Goal: Transaction & Acquisition: Download file/media

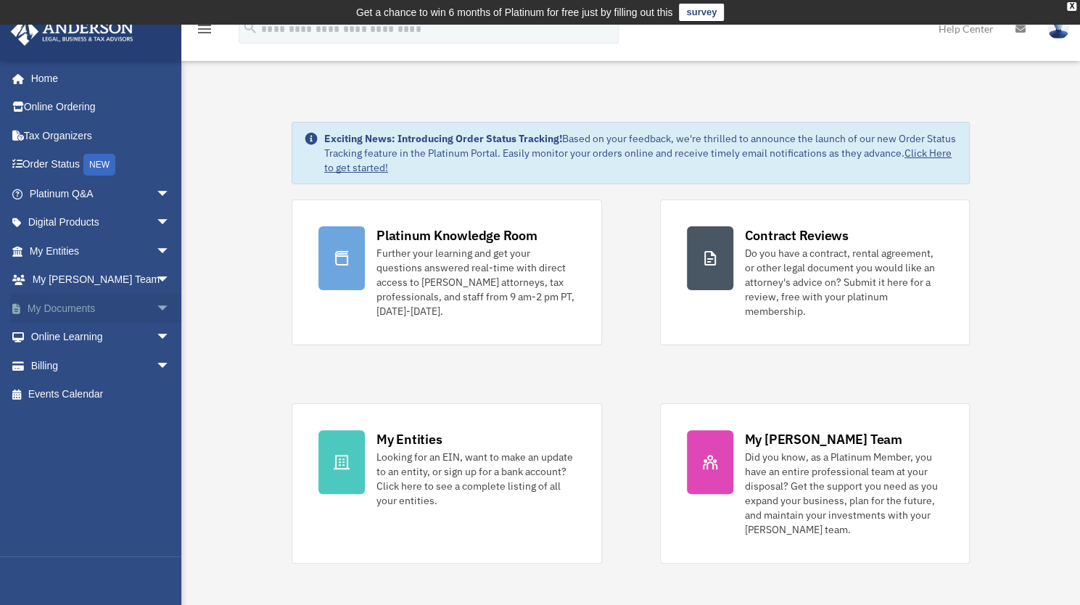
click at [80, 309] on link "My Documents arrow_drop_down" at bounding box center [101, 308] width 182 height 29
click at [156, 310] on span "arrow_drop_down" at bounding box center [170, 309] width 29 height 30
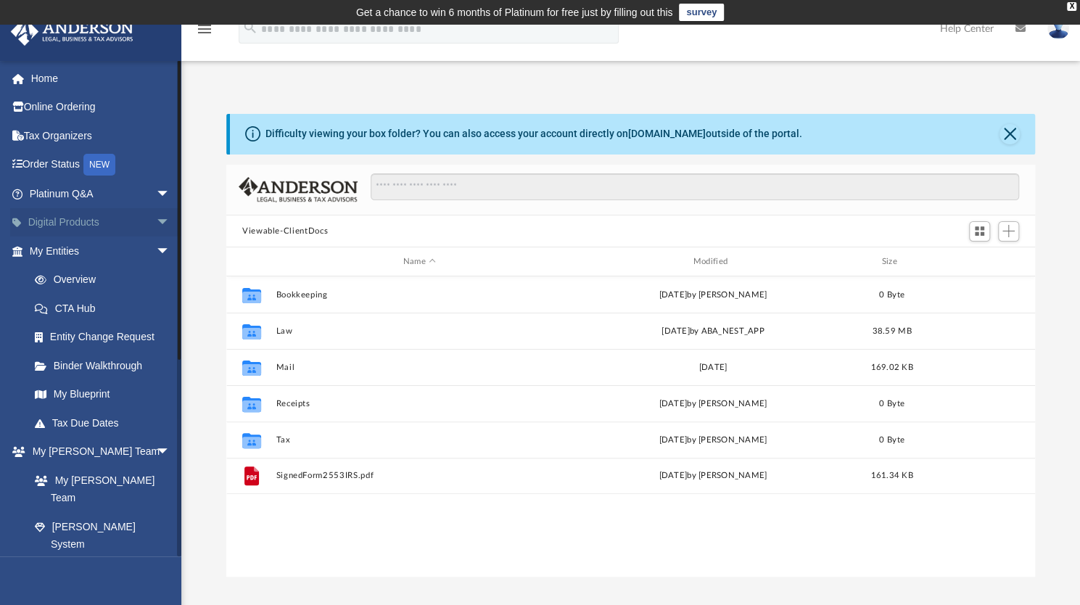
scroll to position [318, 797]
click at [156, 228] on span "arrow_drop_down" at bounding box center [170, 223] width 29 height 30
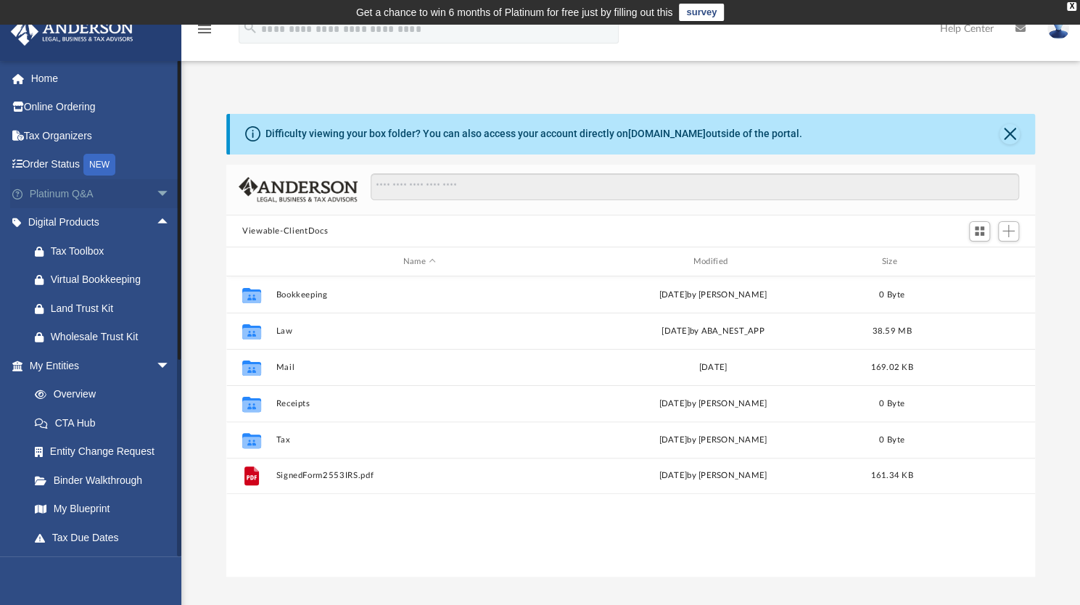
click at [156, 190] on span "arrow_drop_down" at bounding box center [170, 194] width 29 height 30
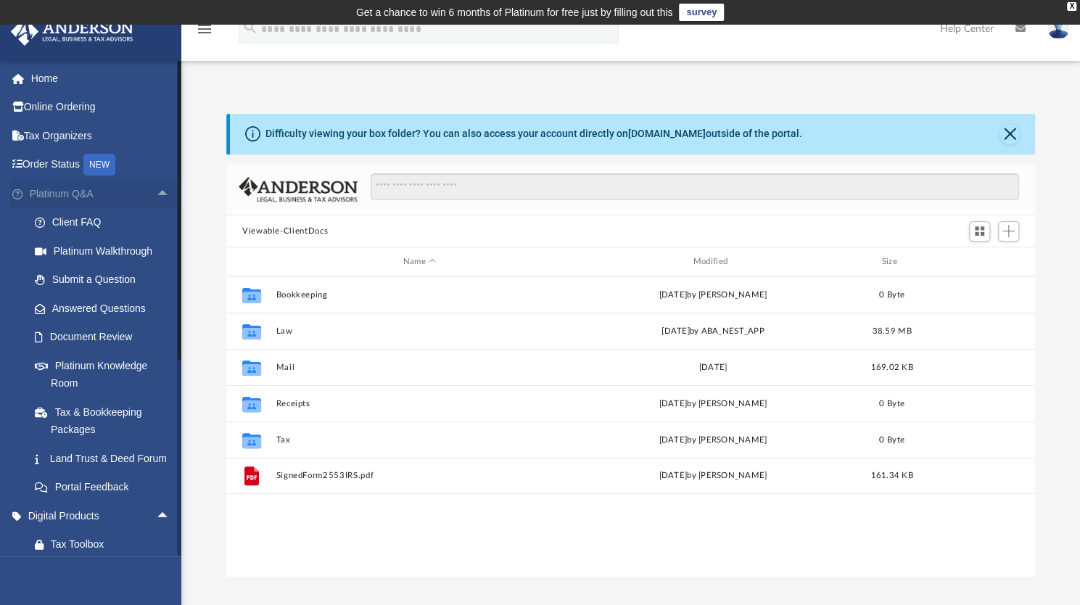
click at [156, 190] on span "arrow_drop_up" at bounding box center [170, 194] width 29 height 30
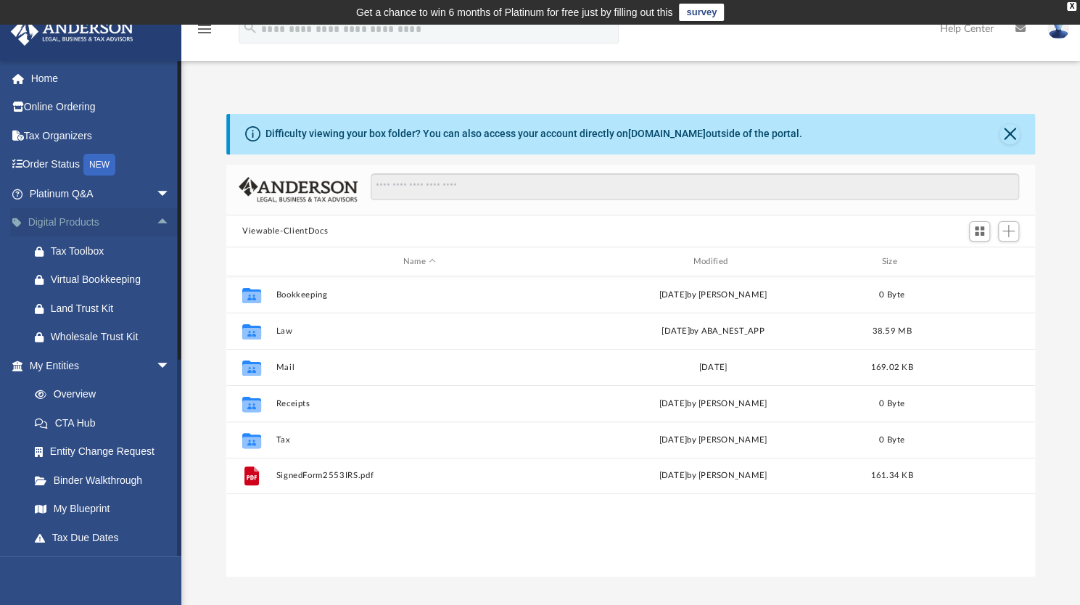
click at [156, 220] on span "arrow_drop_up" at bounding box center [170, 223] width 29 height 30
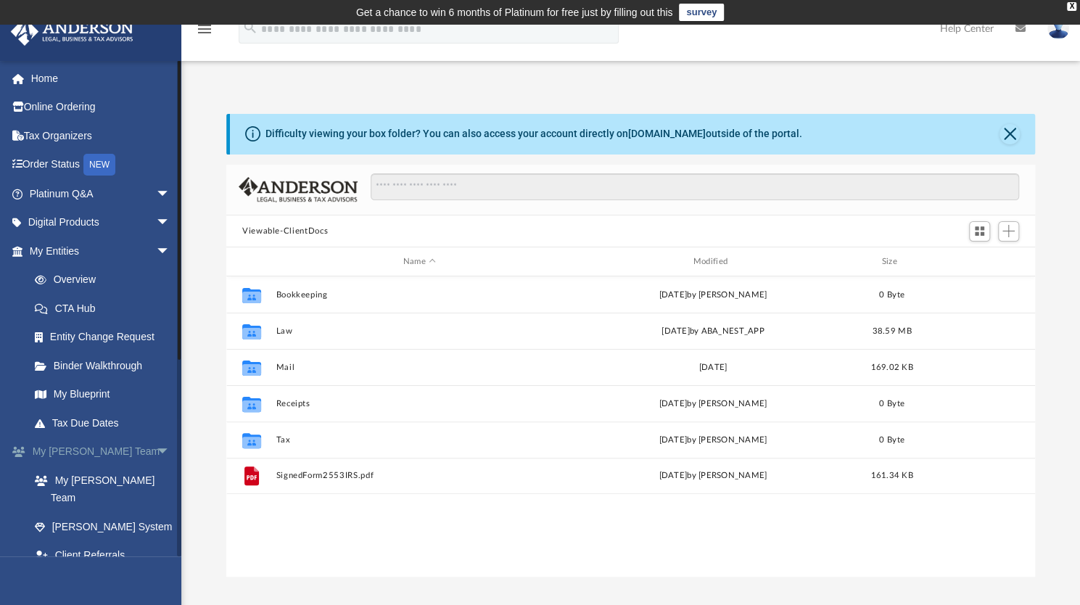
click at [156, 448] on span "arrow_drop_down" at bounding box center [170, 452] width 29 height 30
click at [156, 476] on span "arrow_drop_down" at bounding box center [170, 481] width 29 height 30
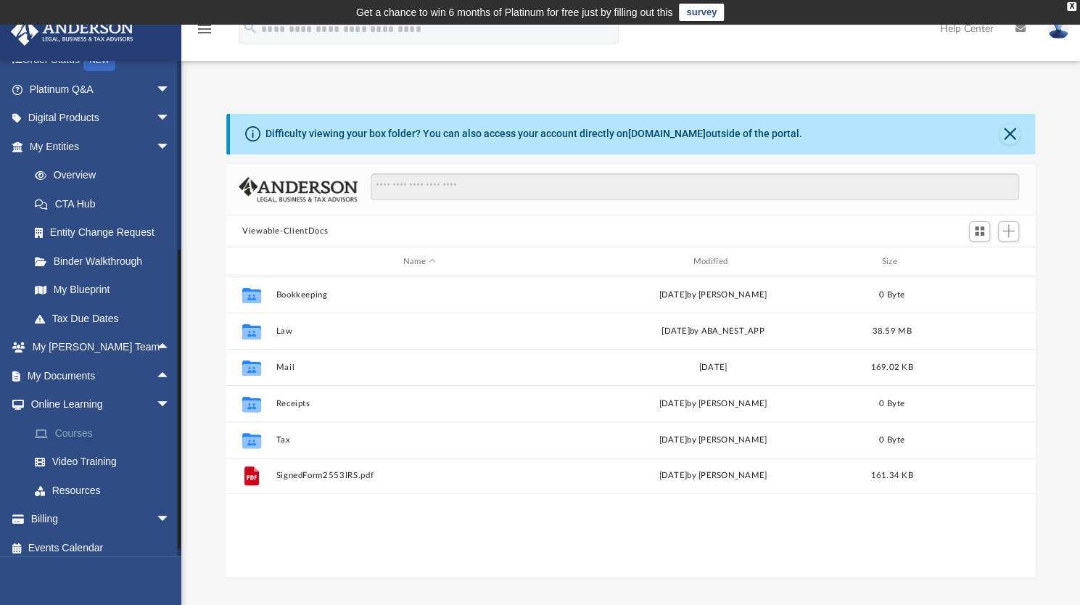
scroll to position [113, 0]
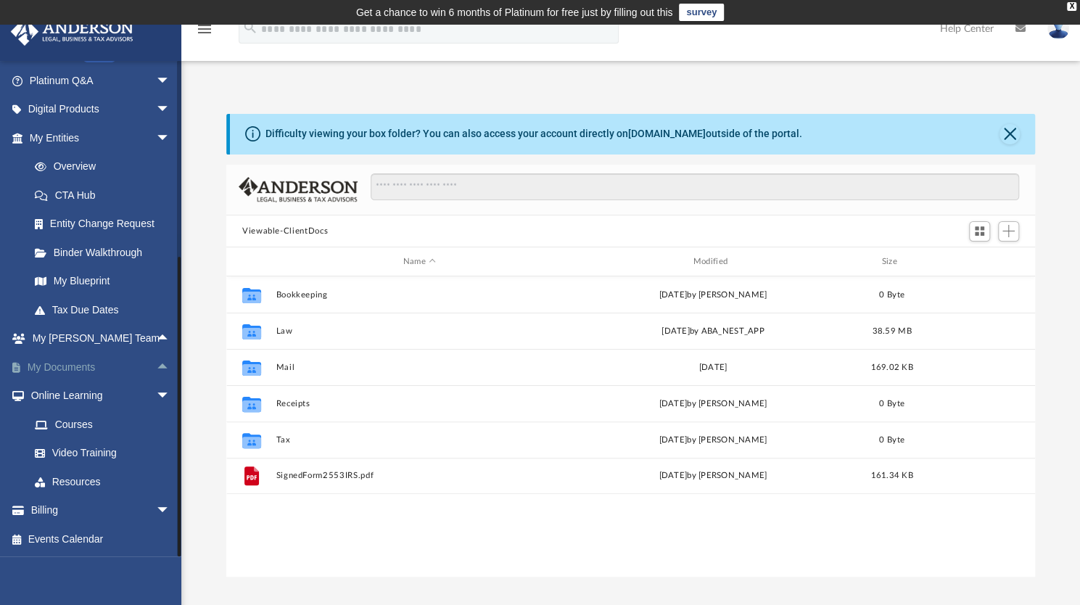
click at [129, 366] on link "My Documents arrow_drop_up" at bounding box center [101, 366] width 182 height 29
click at [57, 368] on link "My Documents arrow_drop_up" at bounding box center [101, 366] width 182 height 29
click at [156, 364] on span "arrow_drop_up" at bounding box center [170, 367] width 29 height 30
click at [65, 400] on link "Box" at bounding box center [106, 395] width 172 height 29
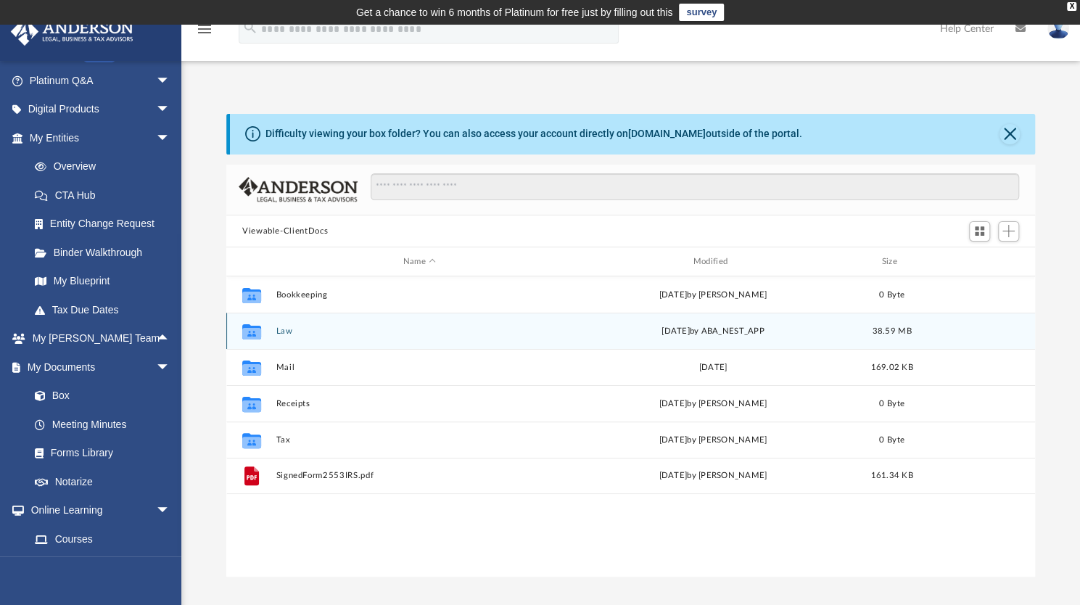
click at [274, 329] on div "Collaborated Folder Law [DATE] by ABA_NEST_APP 38.59 MB" at bounding box center [630, 331] width 809 height 36
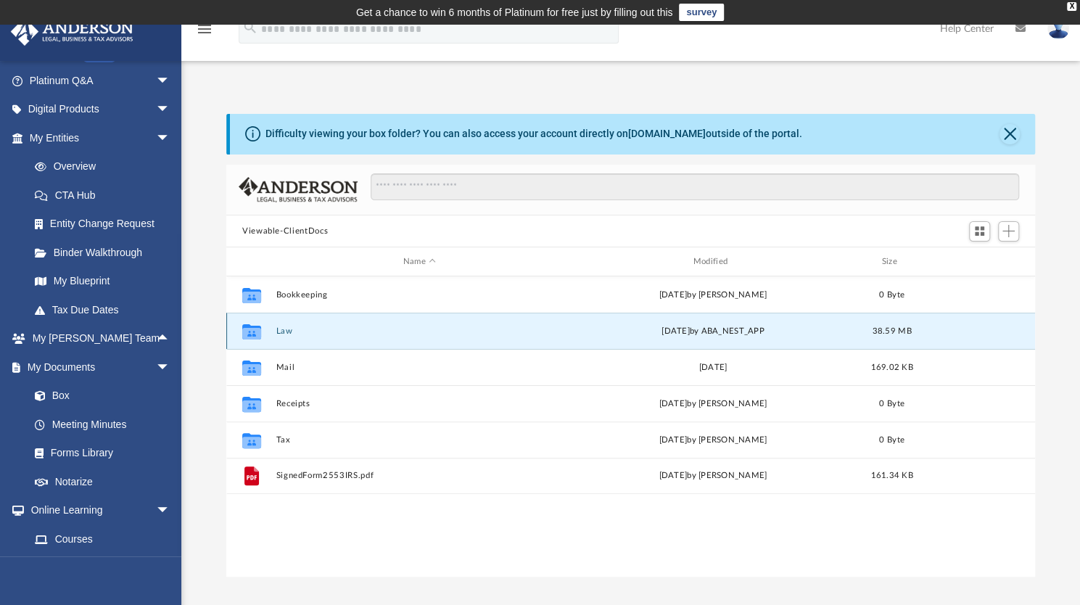
click at [274, 329] on div "Collaborated Folder Law [DATE] by ABA_NEST_APP 38.59 MB" at bounding box center [630, 331] width 809 height 36
click at [252, 331] on icon "grid" at bounding box center [251, 334] width 19 height 12
click at [527, 331] on button "Law" at bounding box center [419, 330] width 287 height 9
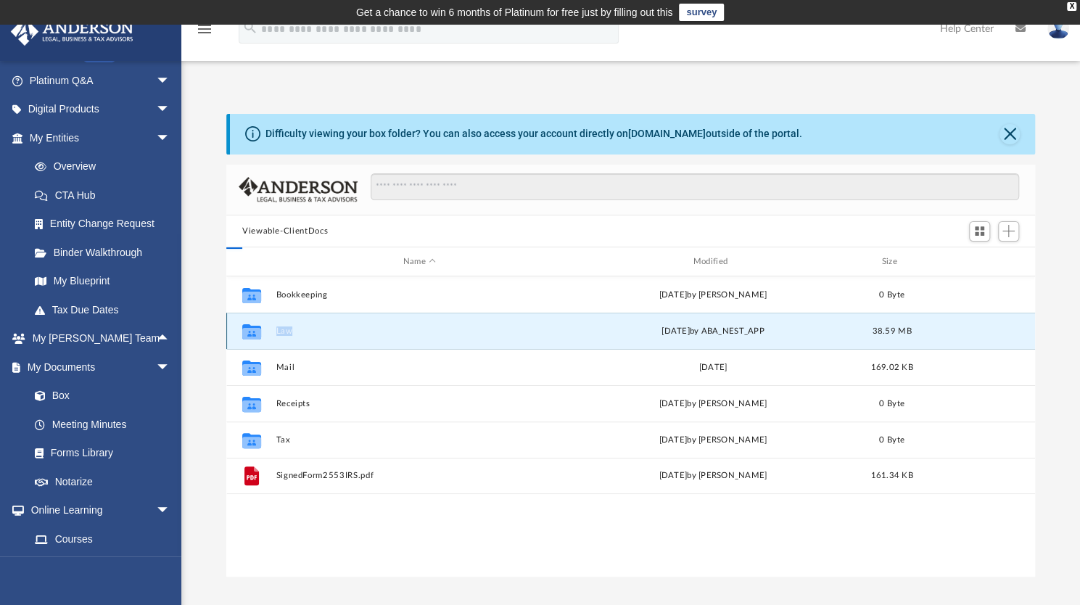
click at [527, 331] on button "Law" at bounding box center [419, 330] width 287 height 9
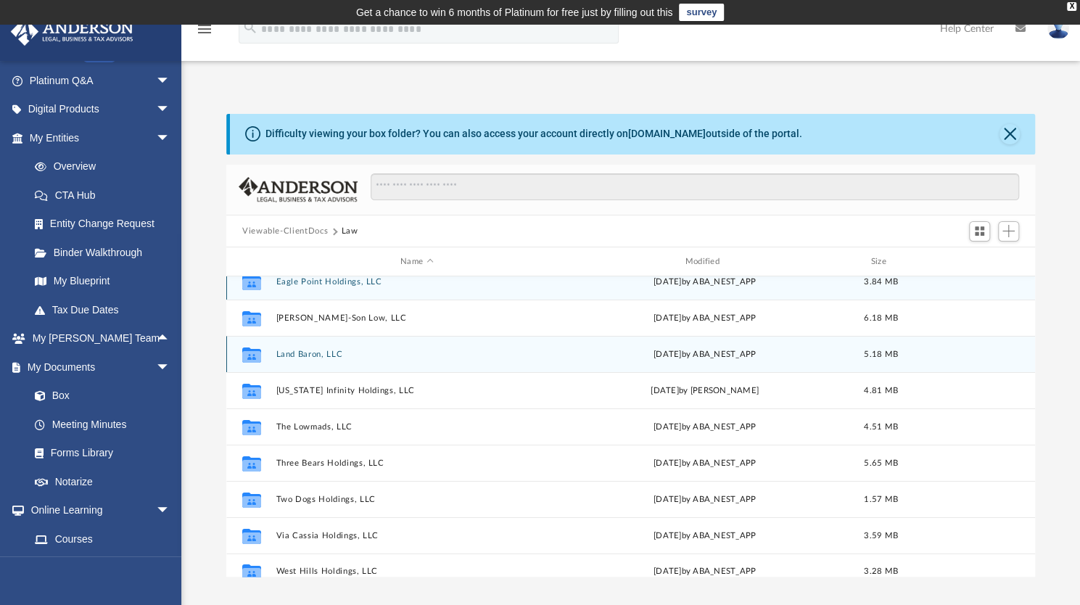
scroll to position [25, 0]
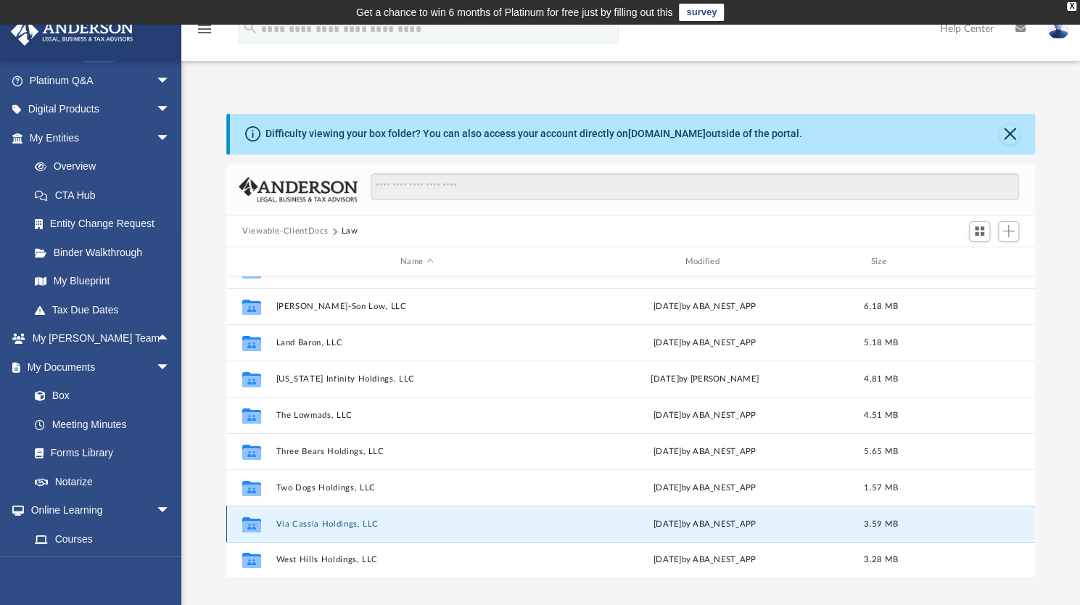
click at [372, 519] on button "Via Cassia Holdings, LLC" at bounding box center [416, 523] width 281 height 9
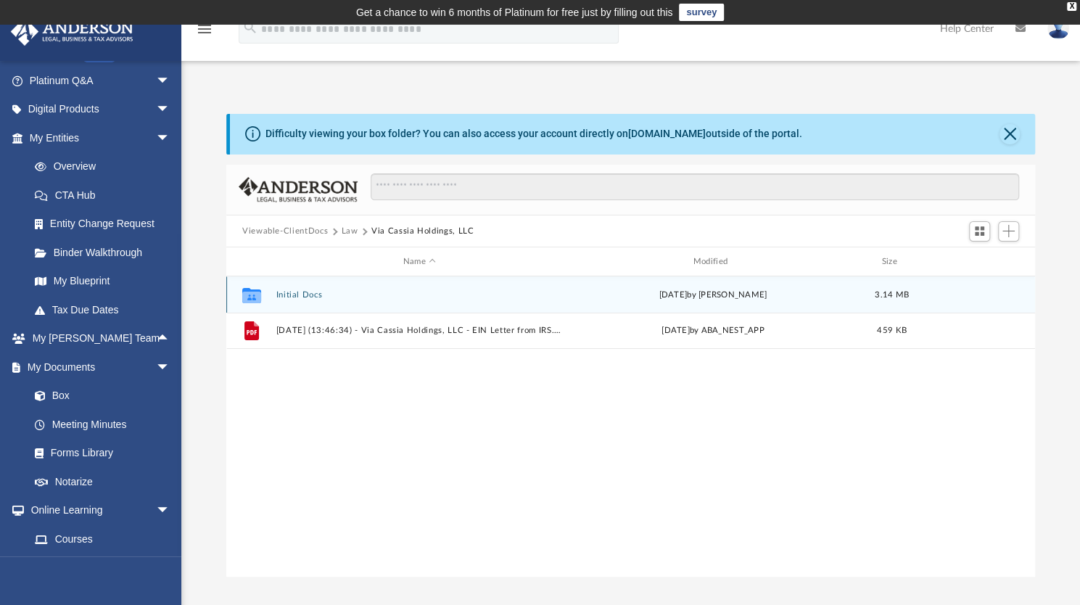
scroll to position [0, 0]
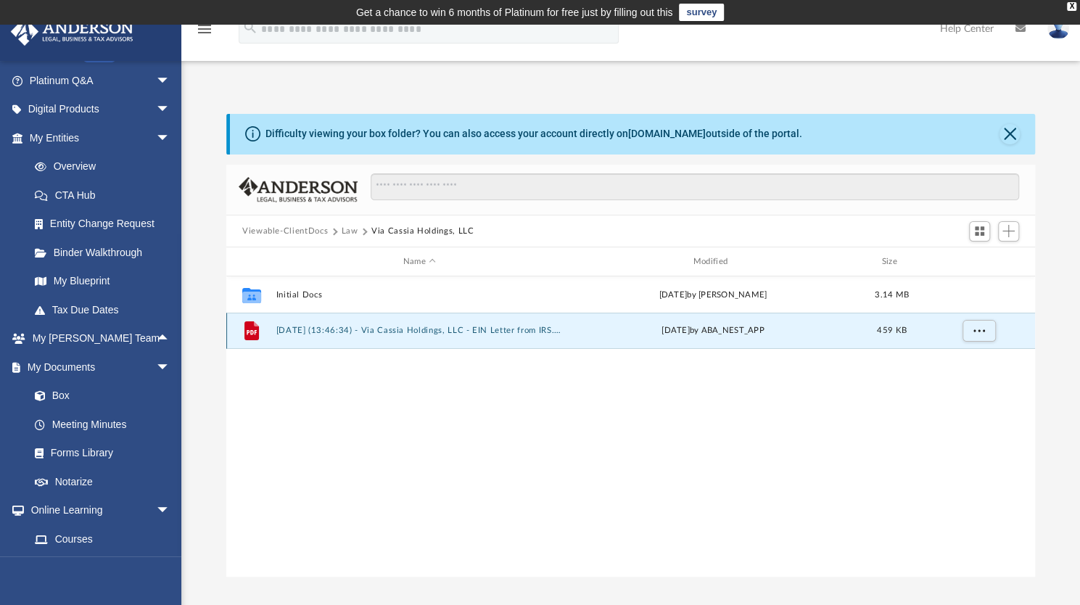
click at [395, 331] on button "[DATE] (13:46:34) - Via Cassia Holdings, LLC - EIN Letter from IRS.pdf" at bounding box center [419, 330] width 287 height 9
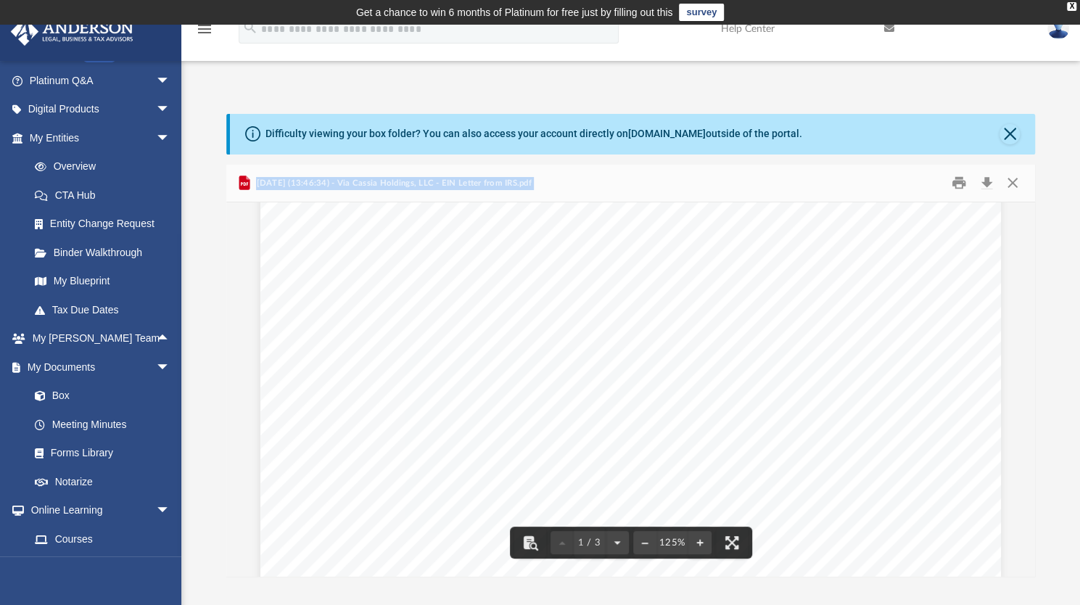
scroll to position [73, 0]
click at [986, 187] on button "Download" at bounding box center [986, 183] width 26 height 22
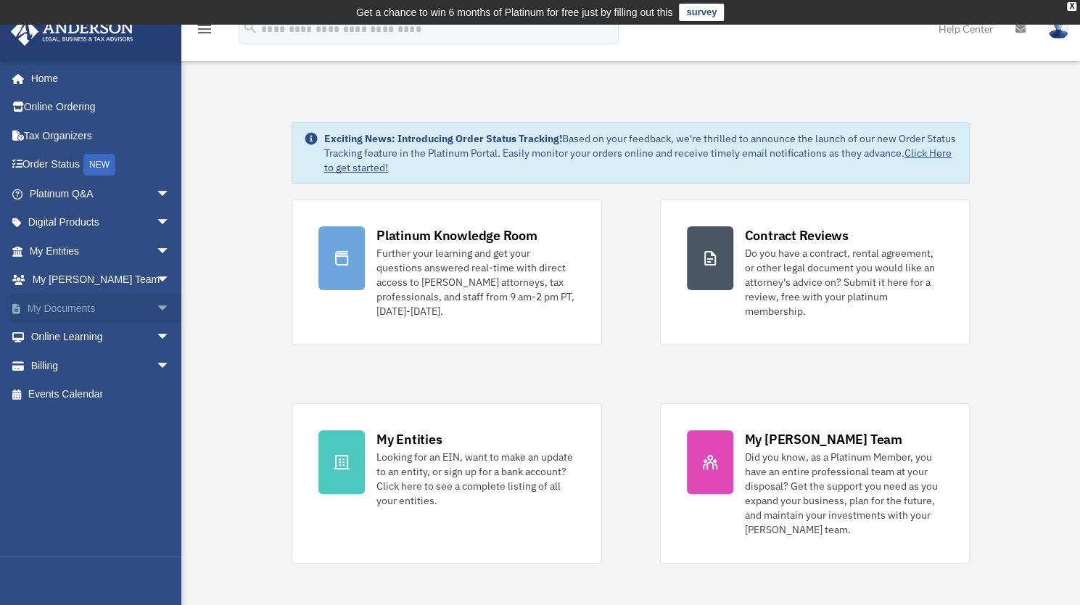
click at [44, 307] on link "My Documents arrow_drop_down" at bounding box center [101, 308] width 182 height 29
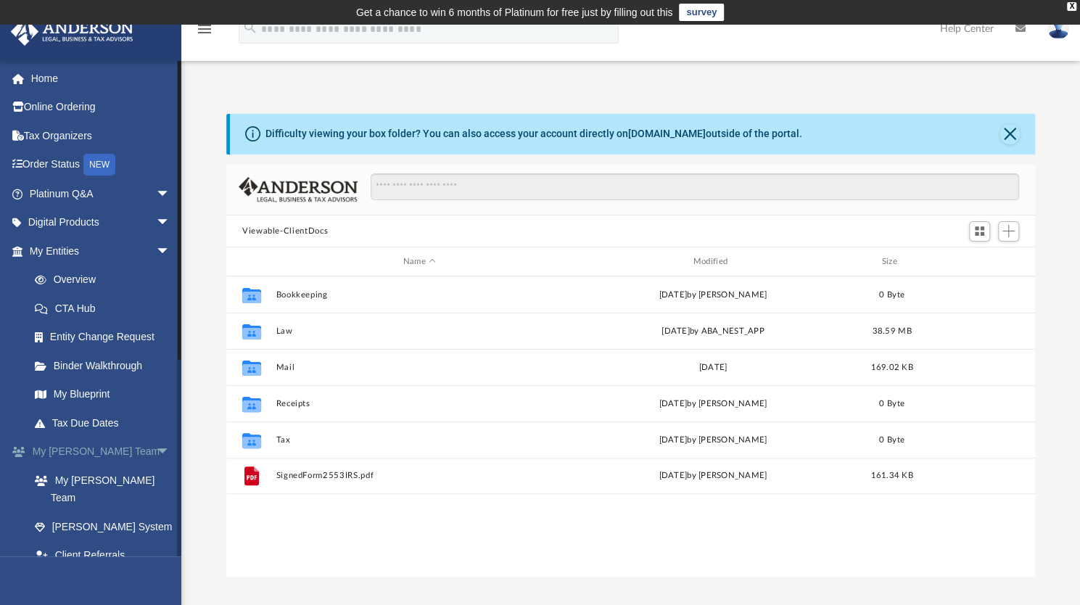
scroll to position [318, 797]
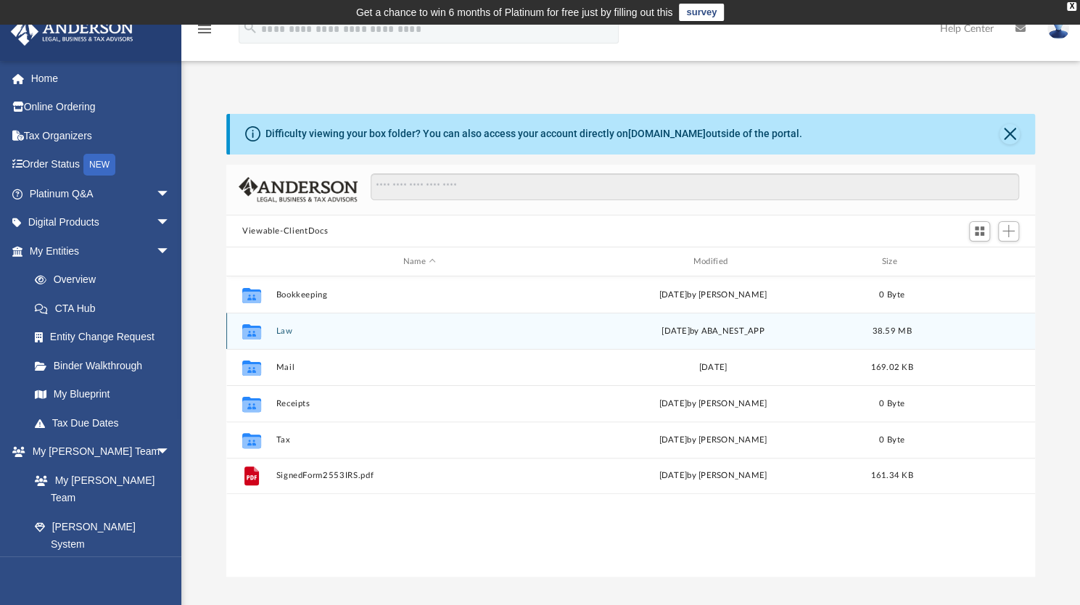
click at [339, 321] on div "Collaborated Folder Law [DATE] by ABA_NEST_APP 38.59 MB" at bounding box center [630, 331] width 809 height 36
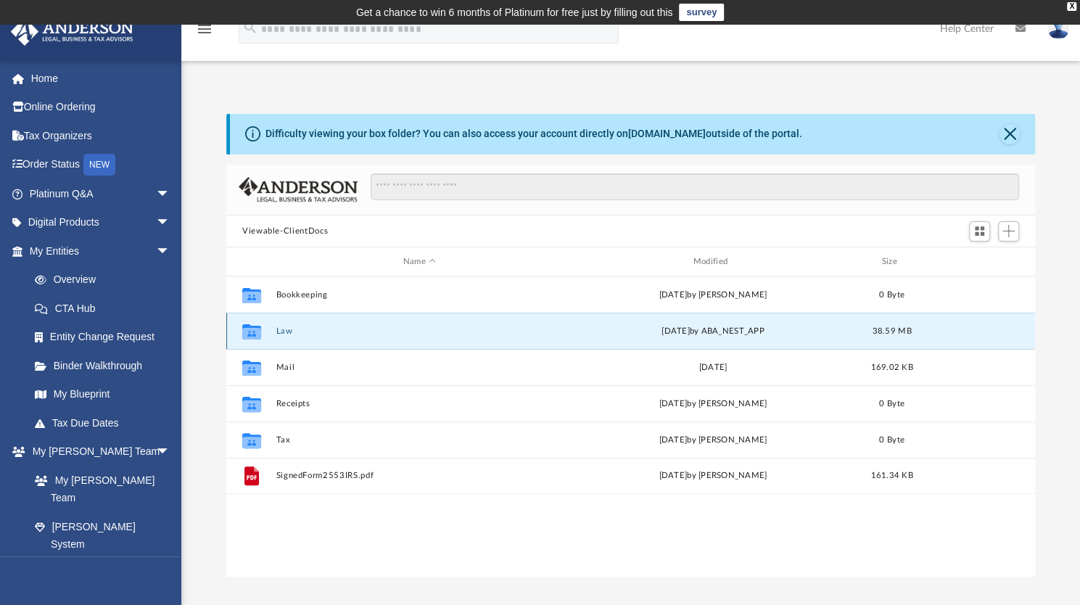
click at [339, 321] on div "Collaborated Folder Law [DATE] by ABA_NEST_APP 38.59 MB" at bounding box center [630, 331] width 809 height 36
click at [255, 333] on icon "grid" at bounding box center [251, 334] width 19 height 12
click at [281, 324] on div "Collaborated Folder Law [DATE] by ABA_NEST_APP 38.59 MB" at bounding box center [630, 331] width 809 height 36
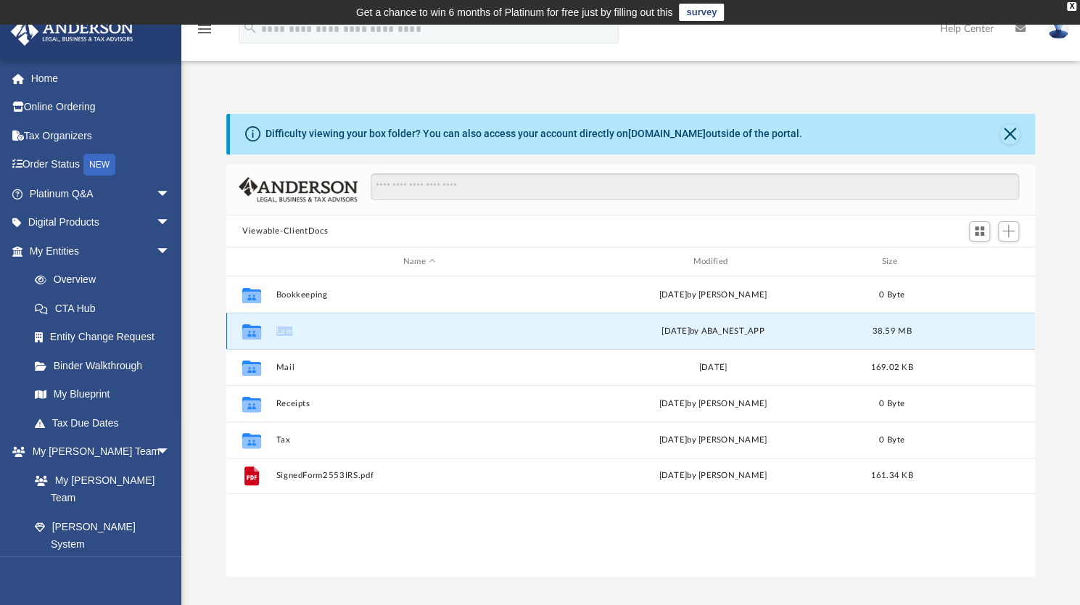
click at [279, 331] on button "Law" at bounding box center [419, 330] width 287 height 9
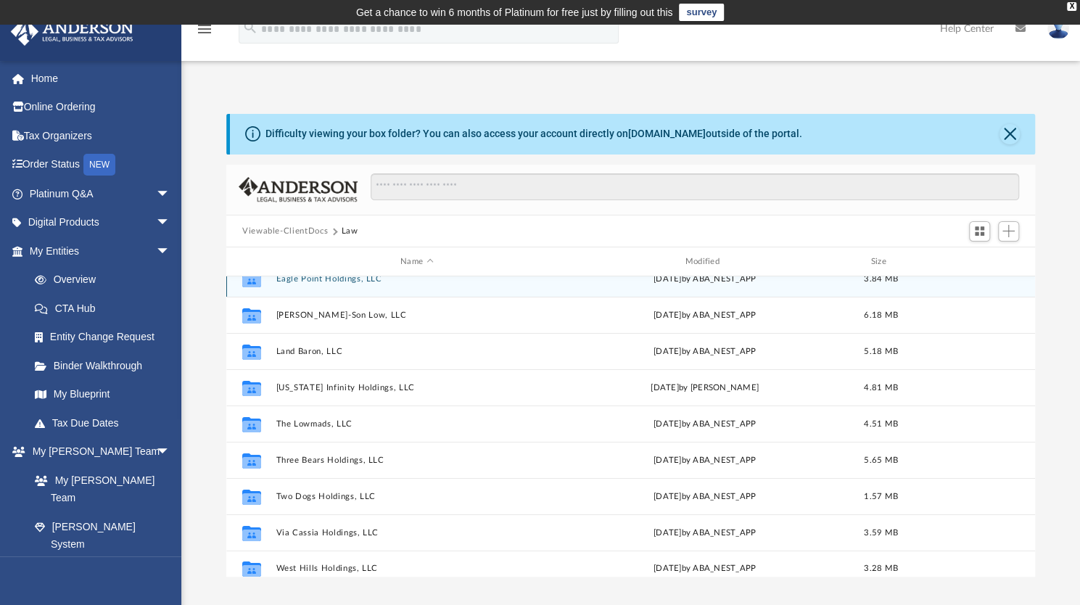
scroll to position [25, 0]
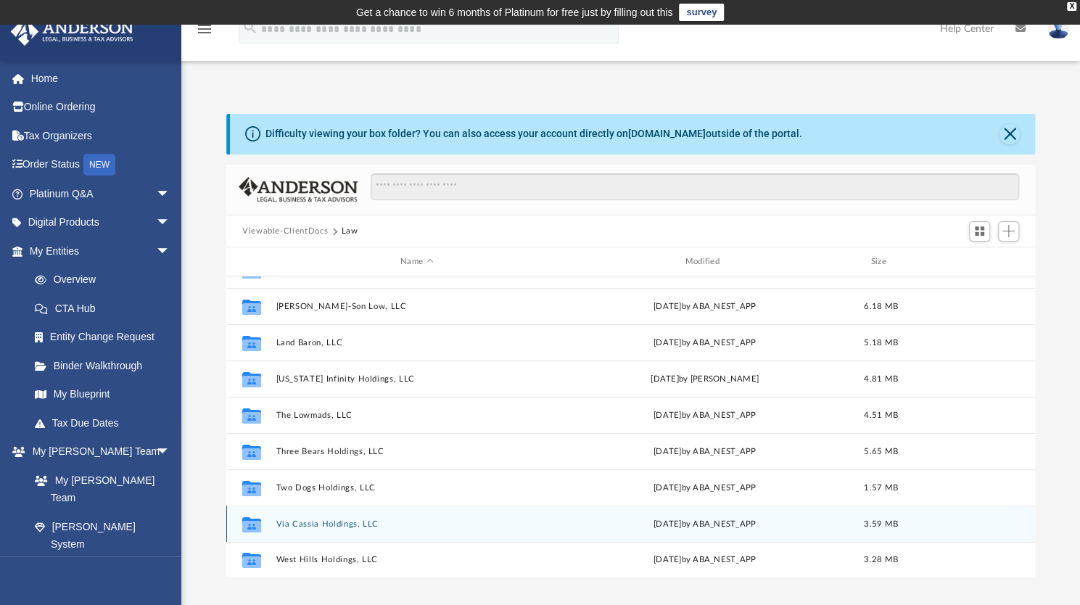
click at [352, 527] on button "Via Cassia Holdings, LLC" at bounding box center [416, 523] width 281 height 9
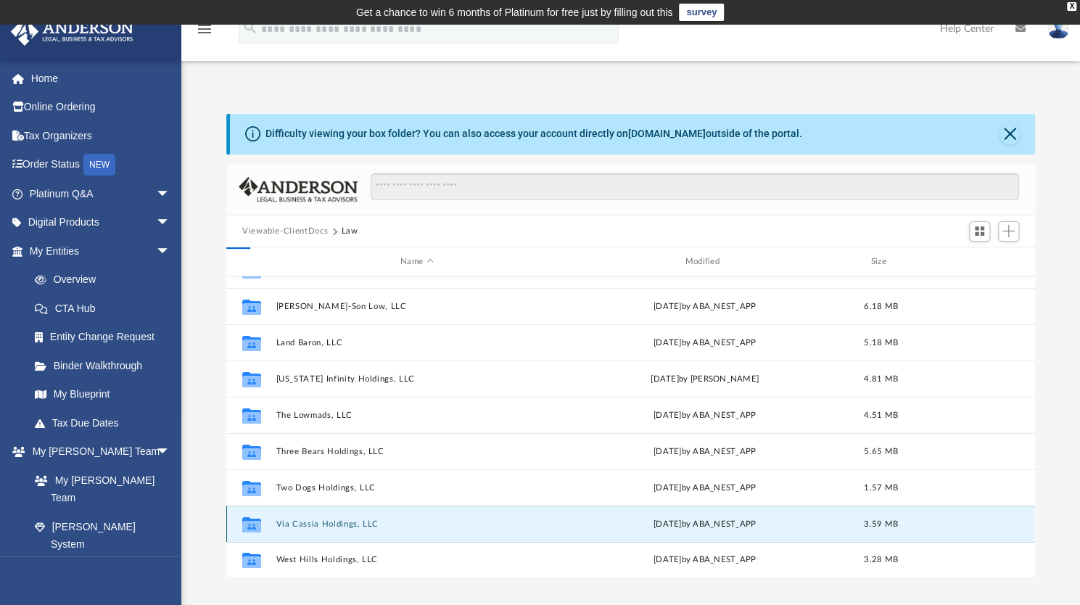
click at [352, 527] on button "Via Cassia Holdings, LLC" at bounding box center [416, 523] width 281 height 9
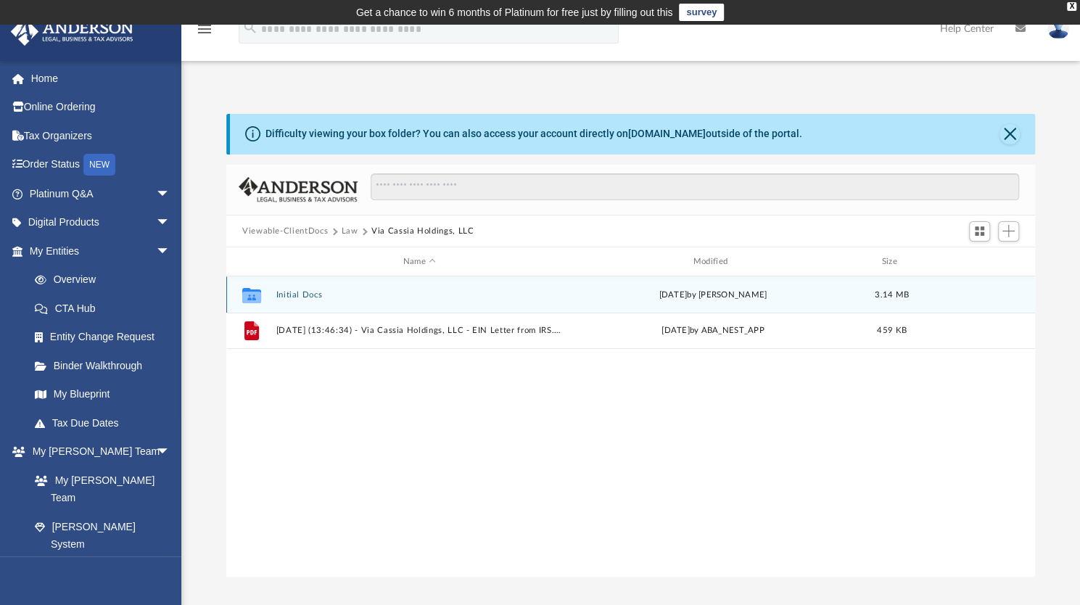
scroll to position [0, 0]
click at [302, 291] on button "Initial Docs" at bounding box center [419, 294] width 287 height 9
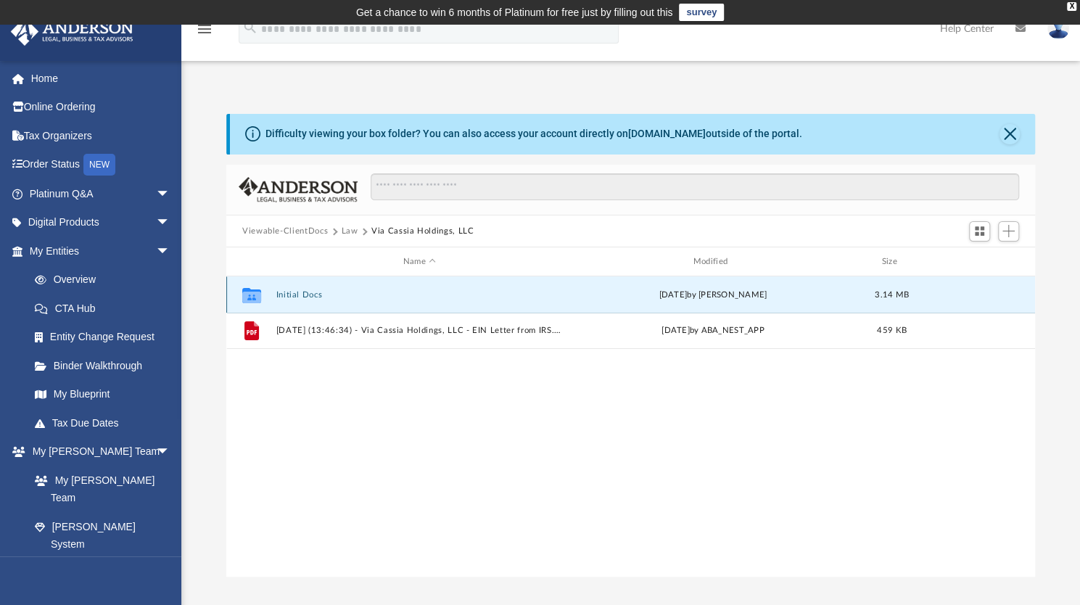
click at [302, 291] on button "Initial Docs" at bounding box center [419, 294] width 287 height 9
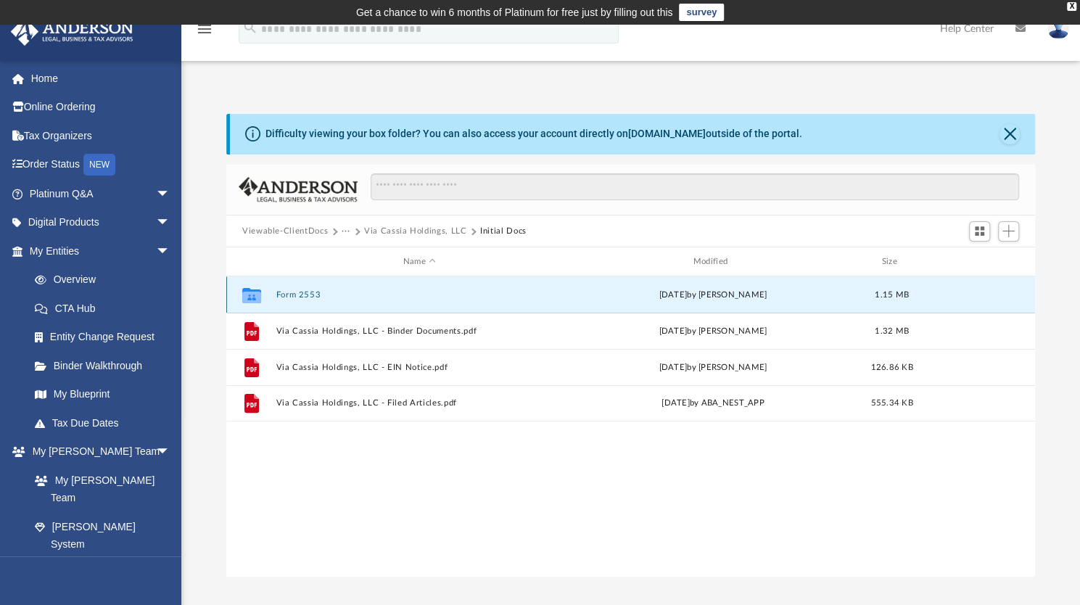
click at [309, 292] on button "Form 2553" at bounding box center [419, 294] width 287 height 9
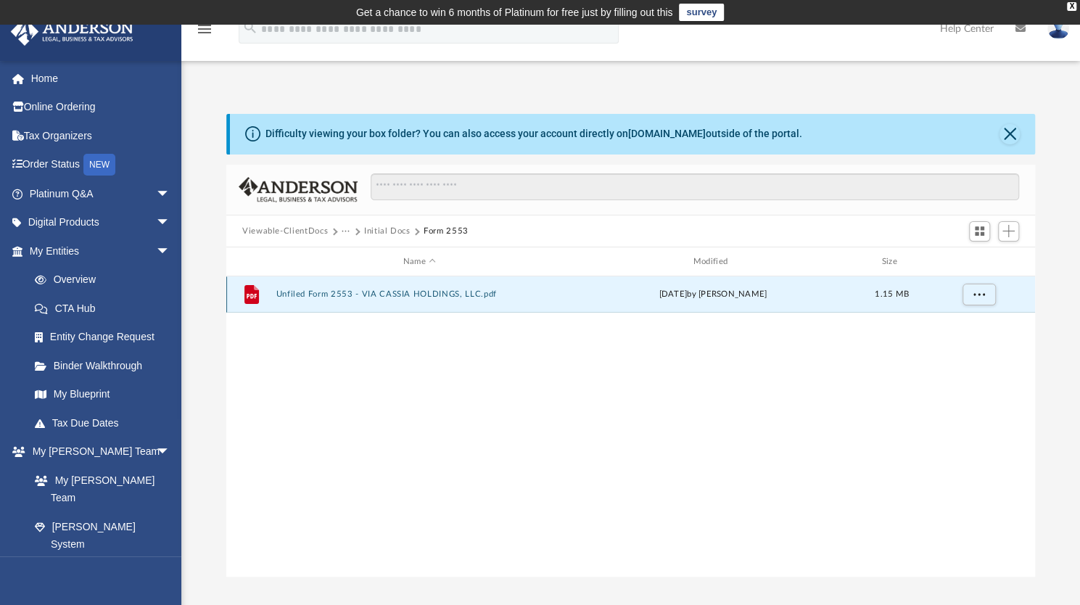
click at [309, 292] on button "Unfiled Form 2553 - VIA CASSIA HOLDINGS, LLC.pdf" at bounding box center [419, 293] width 287 height 9
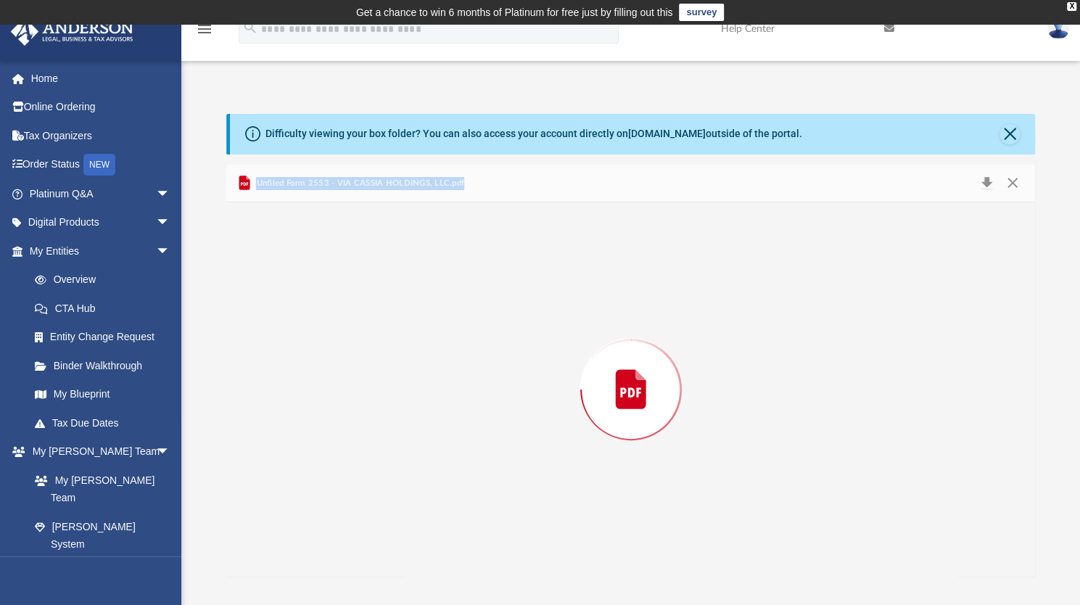
click at [309, 292] on div "Preview" at bounding box center [630, 389] width 809 height 374
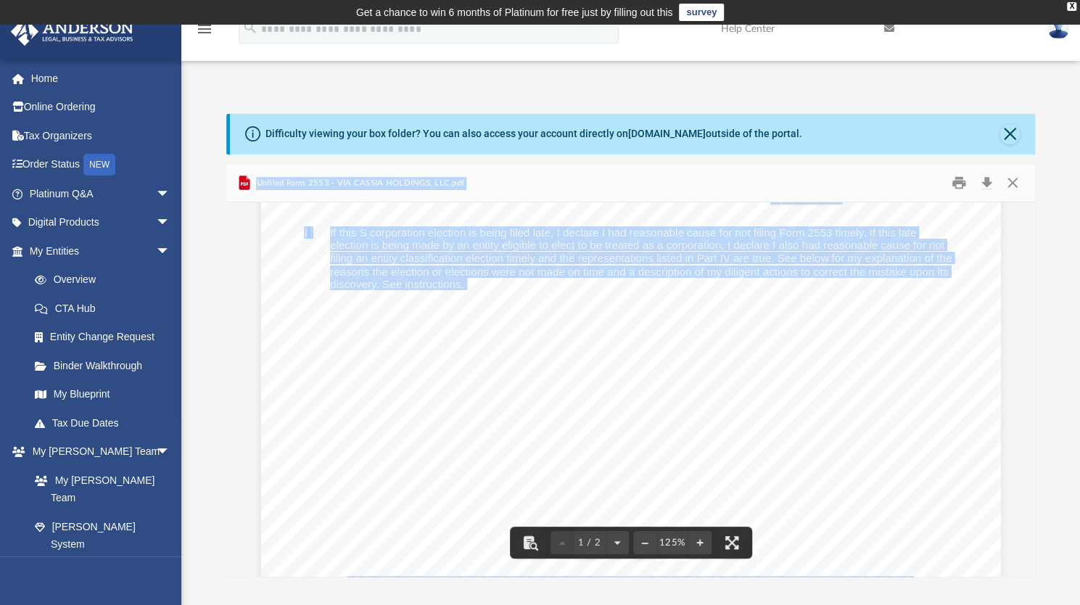
scroll to position [508, 0]
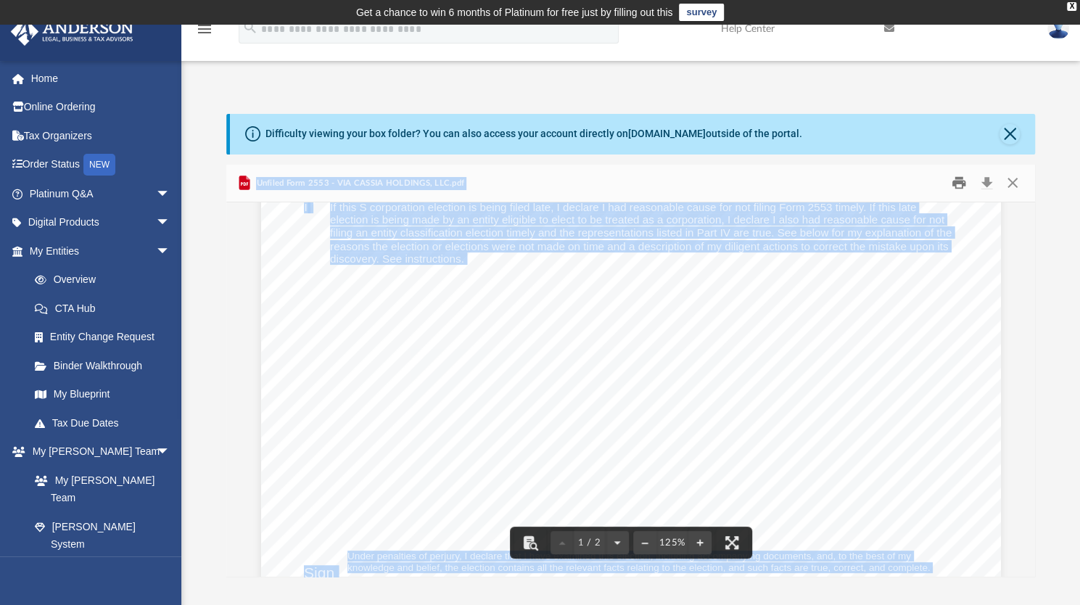
click at [950, 181] on button "Print" at bounding box center [959, 183] width 29 height 22
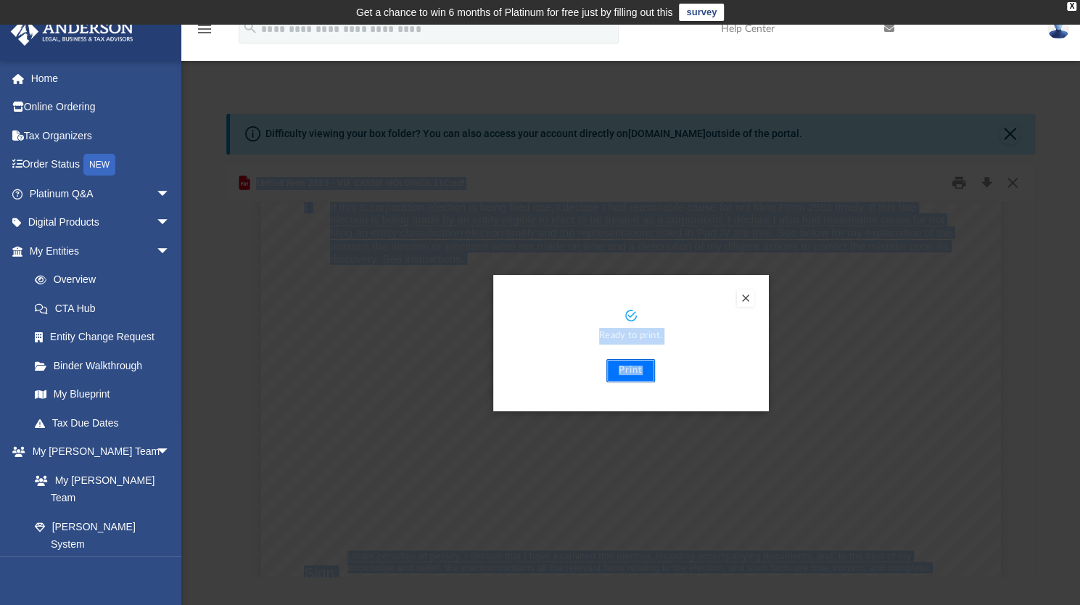
click at [643, 375] on button "Print" at bounding box center [630, 370] width 49 height 23
